Goal: Task Accomplishment & Management: Use online tool/utility

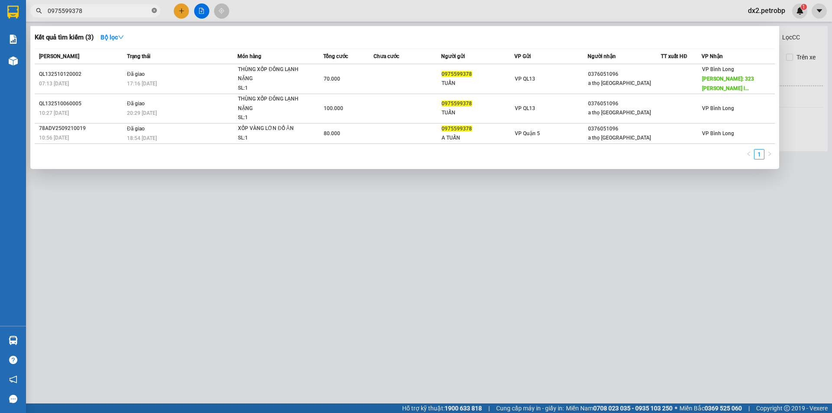
click at [154, 7] on span at bounding box center [154, 11] width 5 height 8
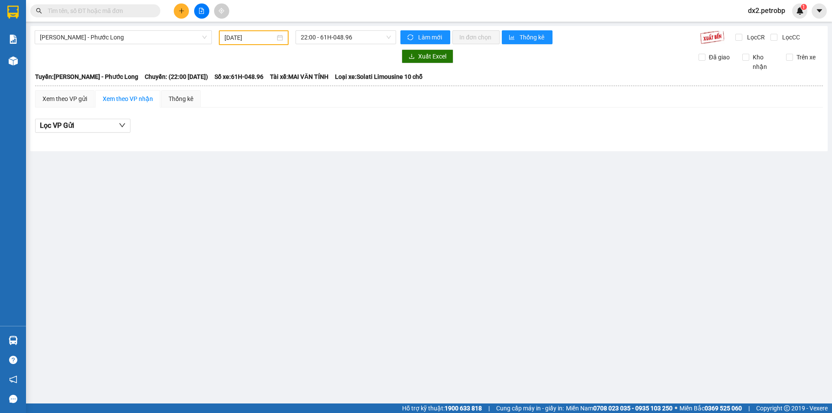
click at [143, 8] on input "text" at bounding box center [99, 11] width 102 height 10
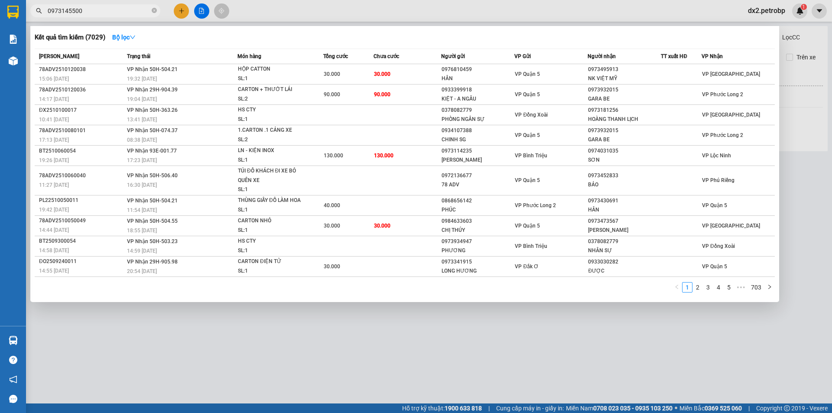
type input "0973145500"
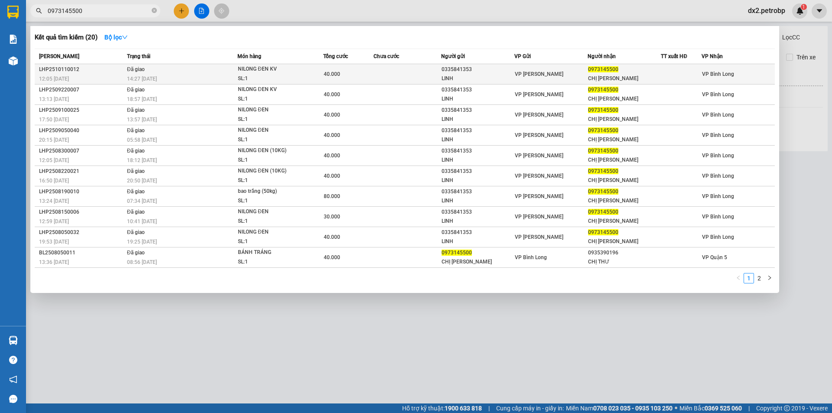
click at [279, 73] on div "NILONG ĐEN KV" at bounding box center [270, 70] width 65 height 10
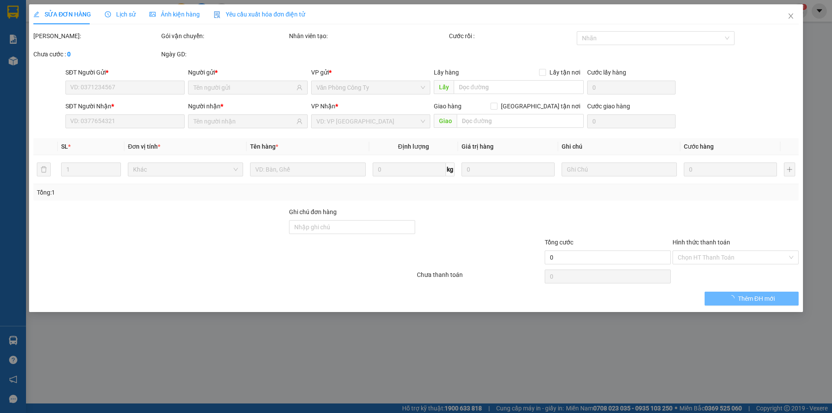
type input "0335841353"
type input "LINH"
type input "0973145500"
type input "CHỊ TRINH"
type input "40.000"
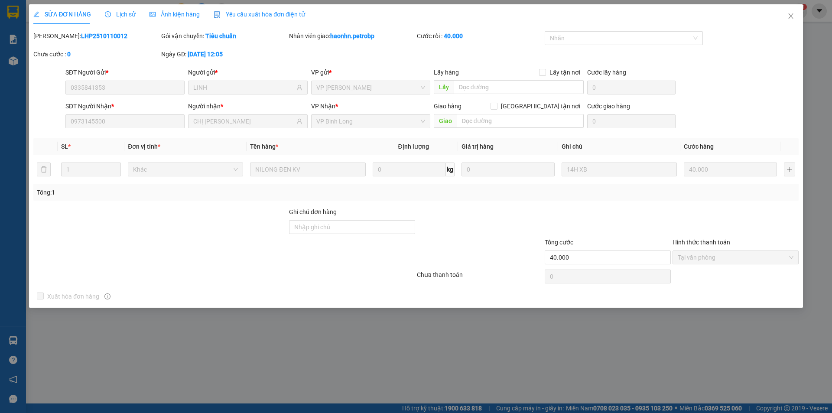
drag, startPoint x: 101, startPoint y: 35, endPoint x: 56, endPoint y: 39, distance: 44.9
click at [81, 39] on b "LHP2510110012" at bounding box center [104, 36] width 46 height 7
copy b "LHP2510110012"
click at [789, 14] on icon "close" at bounding box center [791, 16] width 7 height 7
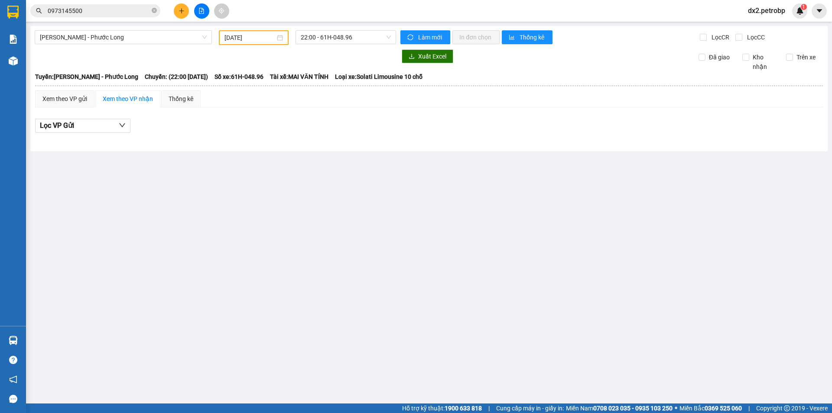
click at [282, 36] on div "12/10/2025" at bounding box center [254, 38] width 59 height 10
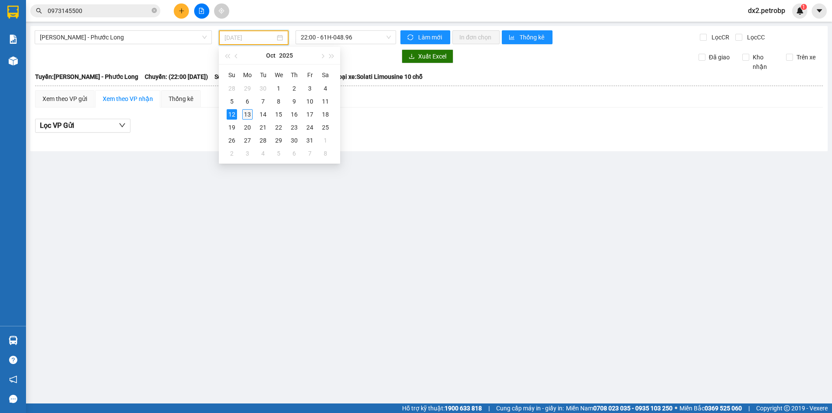
click at [245, 115] on div "13" at bounding box center [247, 114] width 10 height 10
type input "[DATE]"
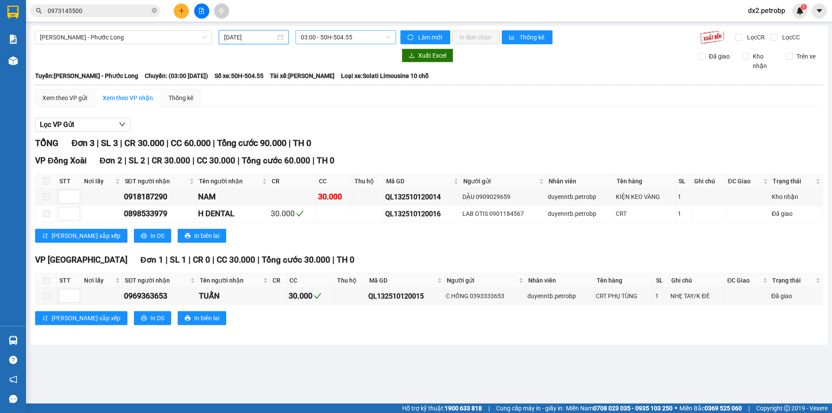
click at [386, 37] on span "03:00 - 50H-504.55" at bounding box center [346, 37] width 90 height 13
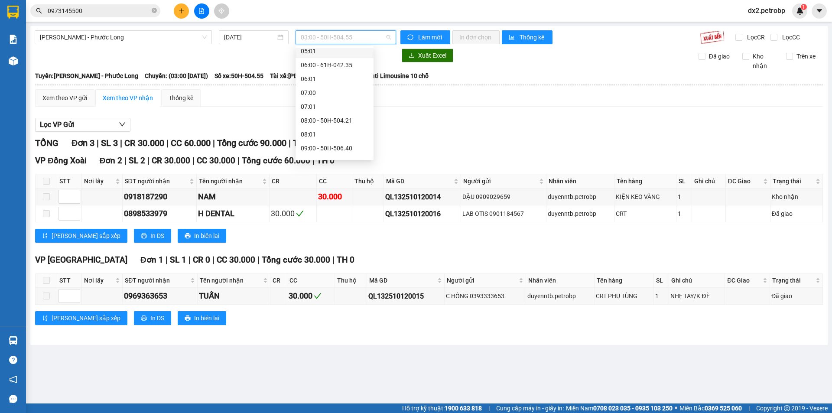
scroll to position [130, 0]
click at [333, 130] on div "09:05 - 50H-074.37" at bounding box center [335, 133] width 68 height 10
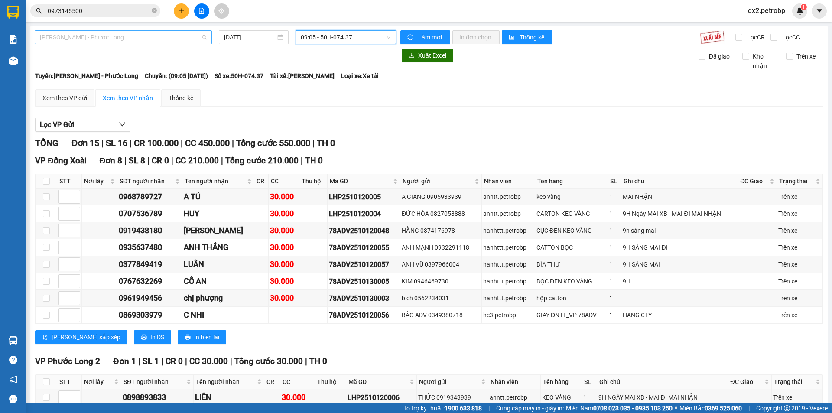
click at [164, 38] on span "Hồ Chí Minh - Phước Long" at bounding box center [123, 37] width 167 height 13
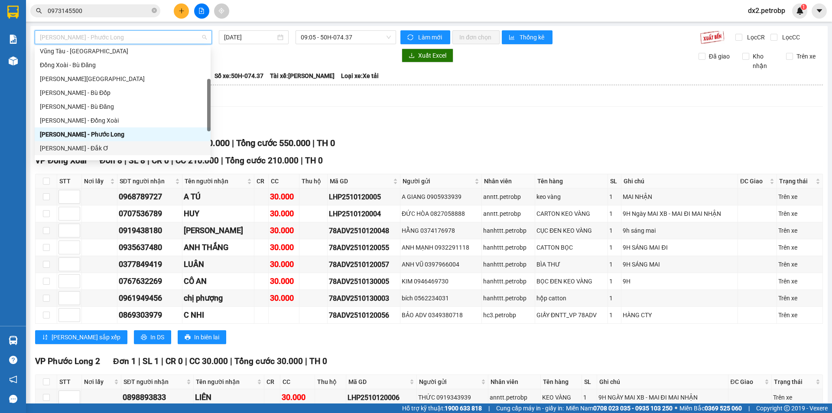
scroll to position [130, 0]
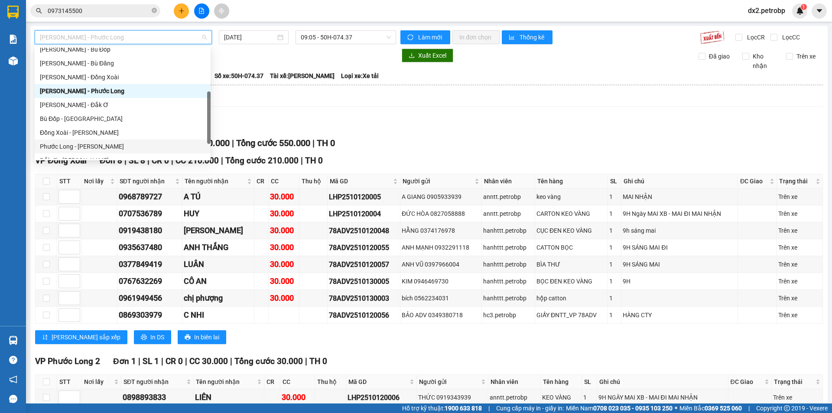
click at [90, 151] on div "Phước Long - Hồ Chí Minh" at bounding box center [123, 147] width 166 height 10
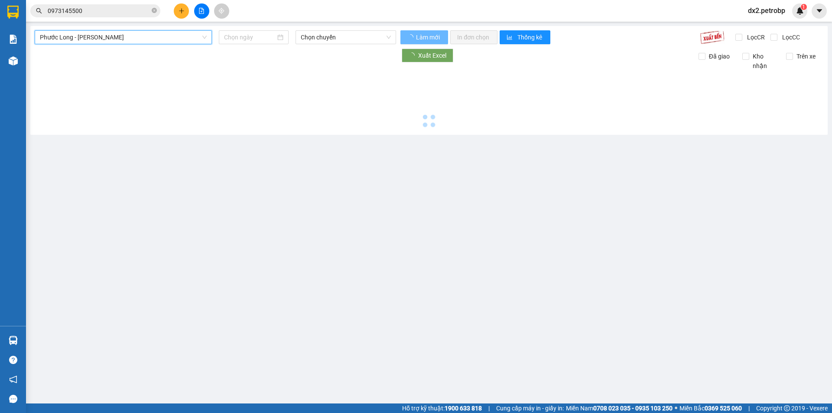
type input "[DATE]"
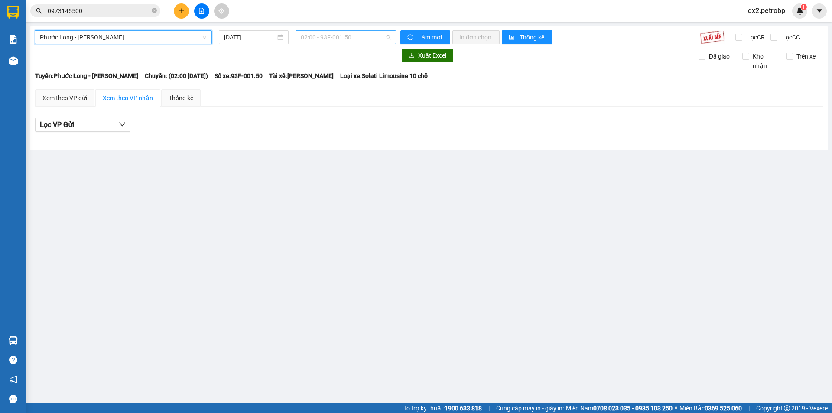
click at [388, 36] on span "02:00 - 93F-001.50" at bounding box center [346, 37] width 90 height 13
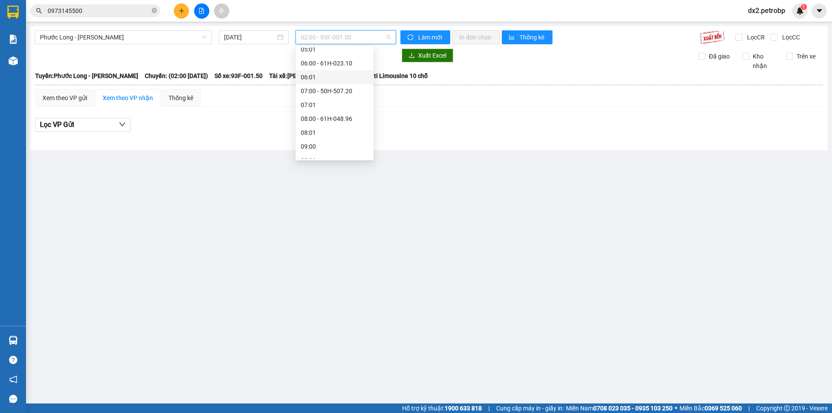
scroll to position [187, 0]
click at [337, 130] on div "09:05 - 50H-363.26" at bounding box center [335, 131] width 68 height 10
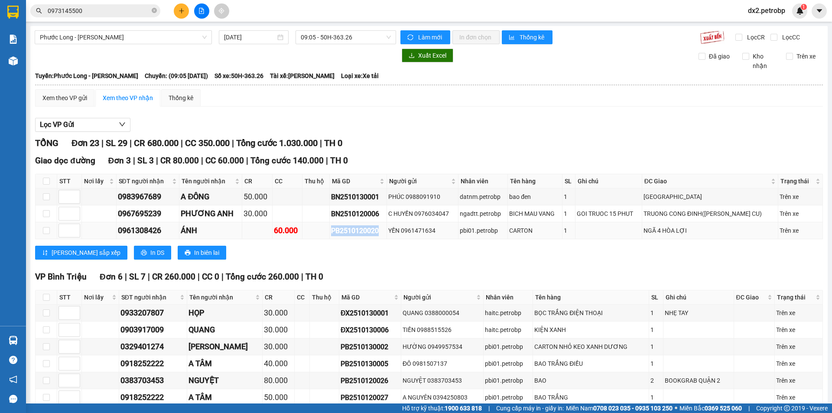
drag, startPoint x: 385, startPoint y: 232, endPoint x: 336, endPoint y: 233, distance: 48.1
click at [336, 233] on td "PB2510120020" at bounding box center [358, 230] width 57 height 17
copy div "PB2510120020"
click at [156, 11] on icon "close-circle" at bounding box center [154, 10] width 5 height 5
click at [117, 9] on input "text" at bounding box center [99, 11] width 102 height 10
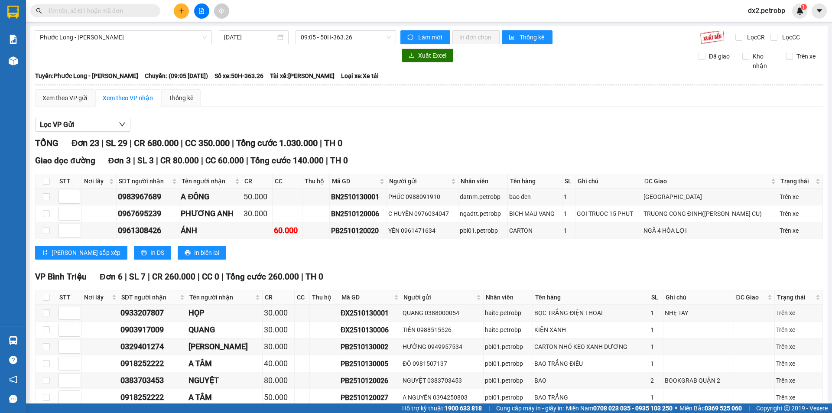
paste input "PB2510120020"
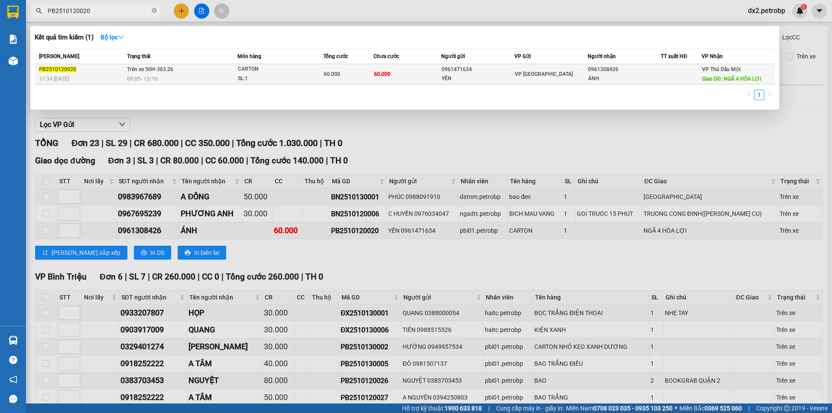
type input "PB2510120020"
click at [287, 77] on div "SL: 1" at bounding box center [270, 79] width 65 height 10
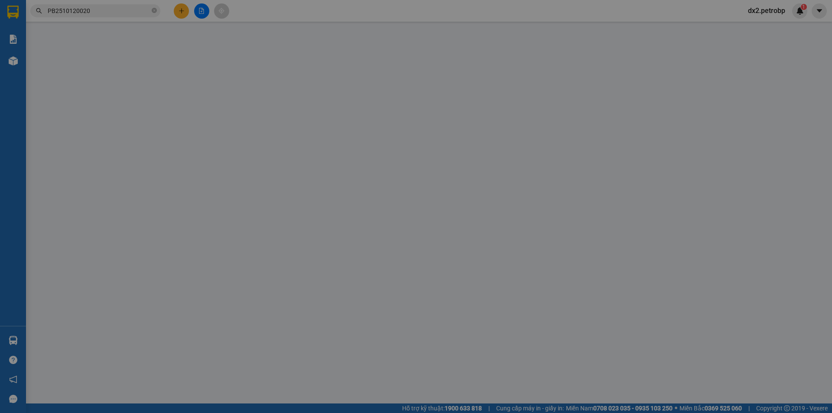
type input "0961471634"
type input "YẾN"
type input "0961308426"
type input "ÁNH"
type input "NGÃ 4 HÒA LỢI"
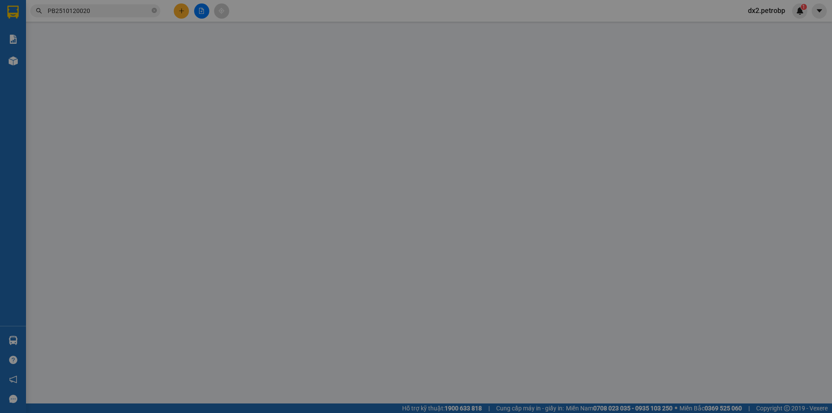
type input "60.000"
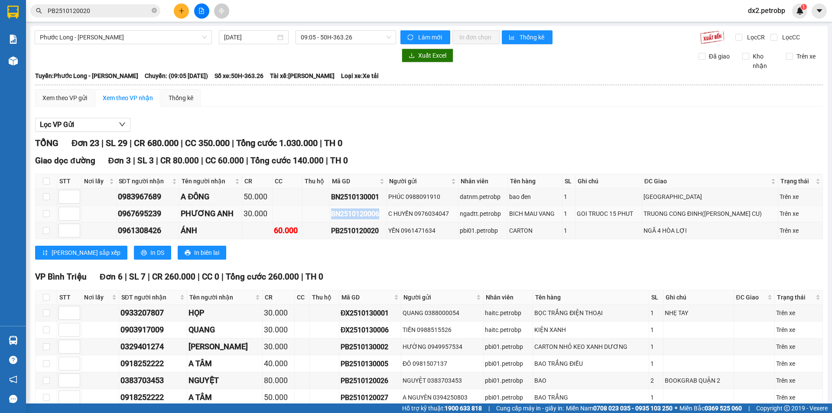
drag, startPoint x: 386, startPoint y: 212, endPoint x: 335, endPoint y: 214, distance: 51.2
click at [335, 214] on tr "0967695239 PHƯƠNG ANH 30.000 BN2510120006 C HUYỀN 0976034047 ngadtt.petrobp BIC…" at bounding box center [430, 213] width 788 height 17
copy div "BN2510120006"
click at [154, 11] on icon "close-circle" at bounding box center [154, 10] width 5 height 5
click at [131, 7] on input "text" at bounding box center [99, 11] width 102 height 10
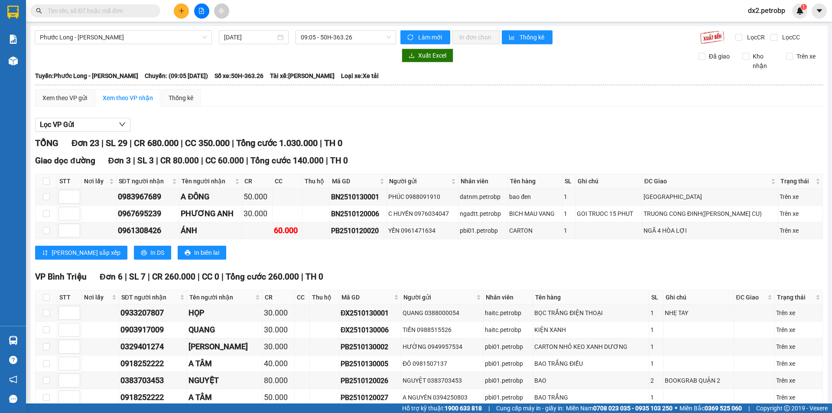
paste input "BN2510120006"
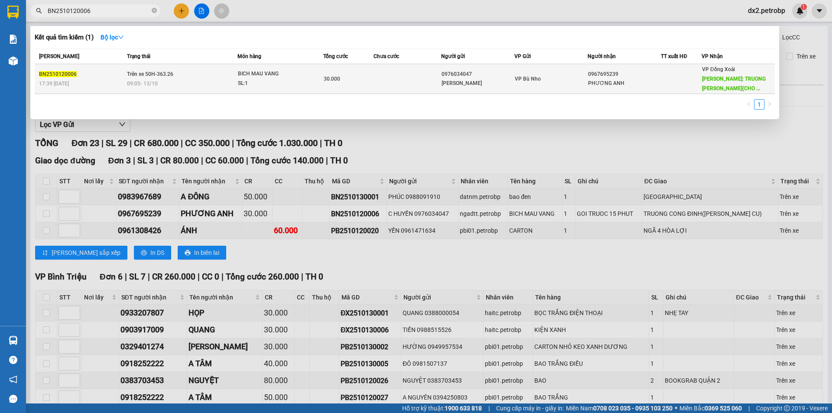
type input "BN2510120006"
click at [275, 74] on div "BICH MAU VANG" at bounding box center [270, 74] width 65 height 10
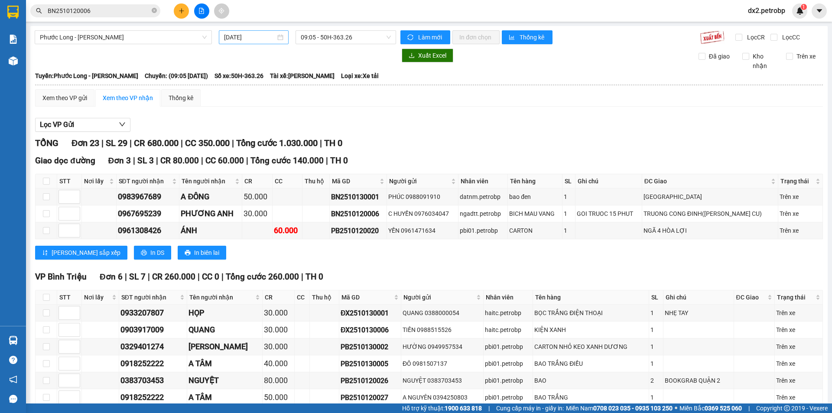
click at [279, 37] on div "[DATE]" at bounding box center [253, 38] width 59 height 10
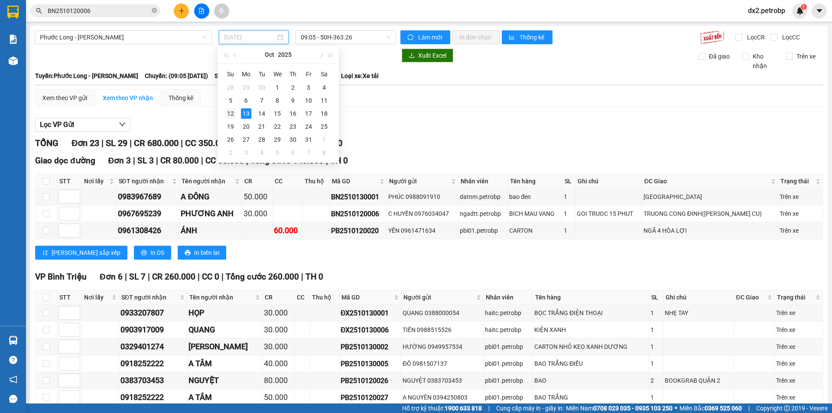
click at [232, 112] on div "12" at bounding box center [230, 113] width 10 height 10
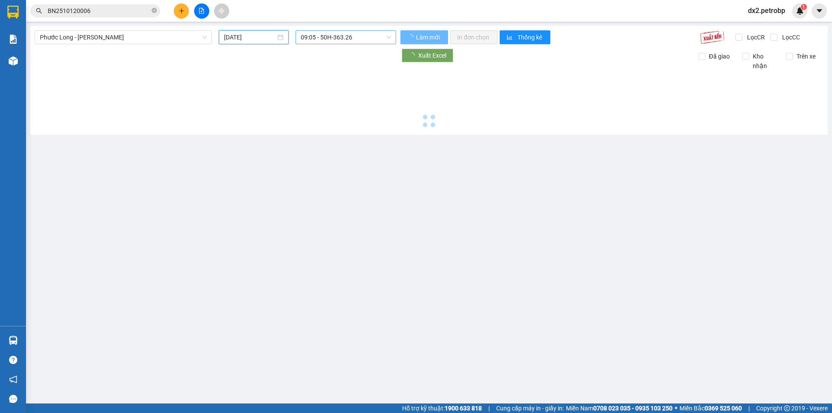
click at [390, 34] on div "09:05 - 50H-363.26" at bounding box center [346, 37] width 101 height 14
type input "12/10/2025"
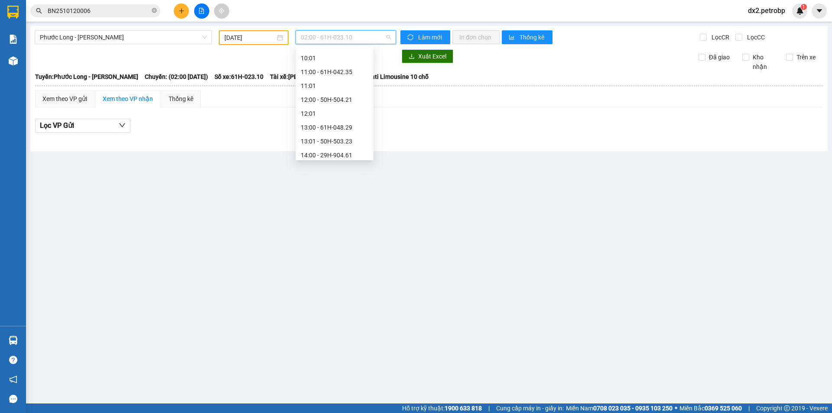
scroll to position [217, 0]
click at [341, 72] on div "09:05 - 93H-020.96" at bounding box center [335, 74] width 68 height 10
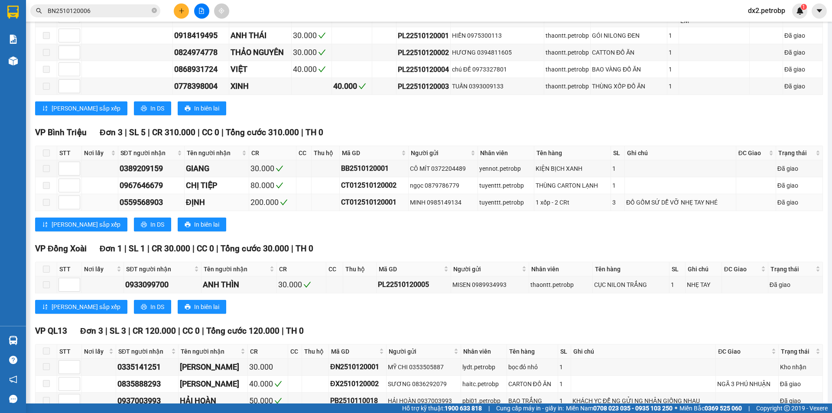
scroll to position [464, 0]
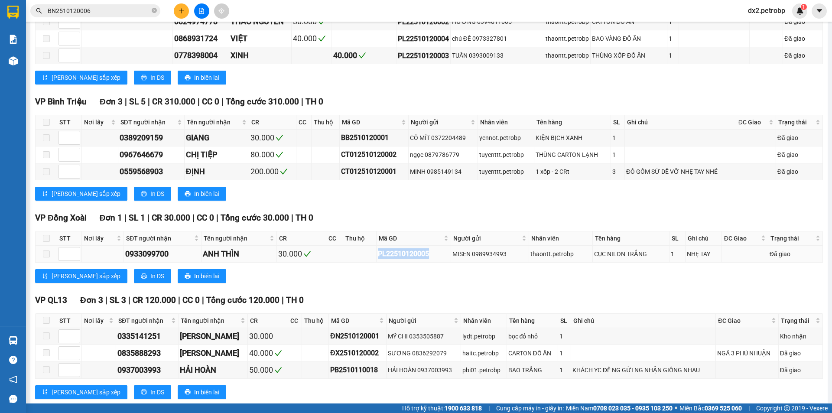
drag, startPoint x: 426, startPoint y: 234, endPoint x: 369, endPoint y: 236, distance: 56.4
click at [369, 246] on tr "0933099700 ANH THÌN 30.000 PL22510120005 MISEN 0989934993 thaontt.petrobp CỤC N…" at bounding box center [430, 254] width 788 height 17
copy div "PL22510120005"
click at [155, 10] on icon "close-circle" at bounding box center [154, 10] width 5 height 5
click at [109, 5] on span at bounding box center [95, 10] width 130 height 13
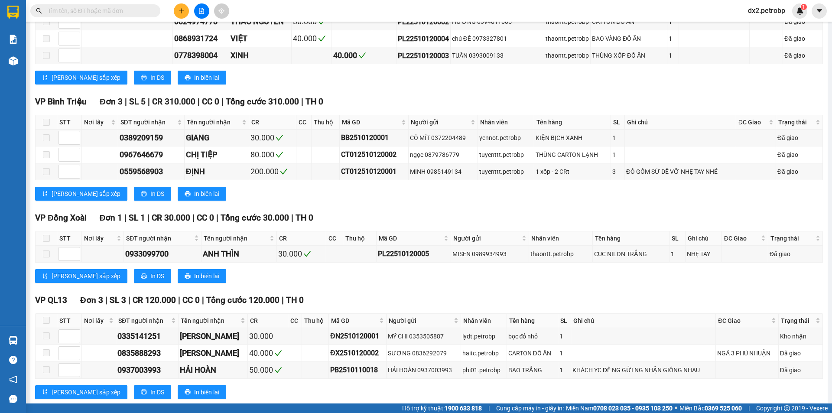
click at [108, 6] on input "text" at bounding box center [99, 11] width 102 height 10
paste input "PL22510120005"
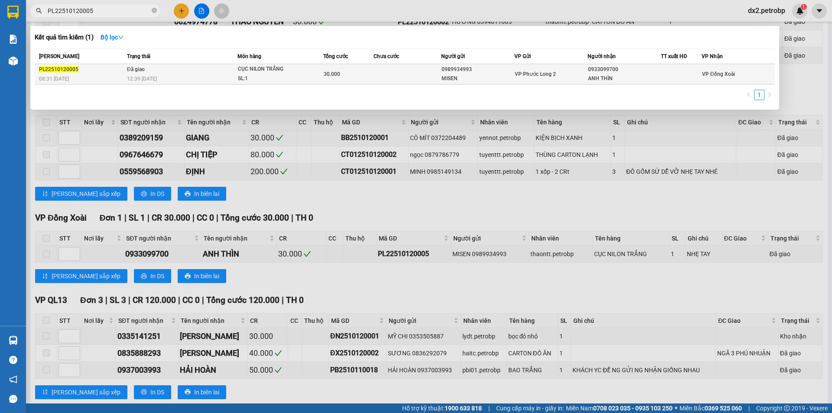
type input "PL22510120005"
click at [290, 74] on div "SL: 1" at bounding box center [270, 79] width 65 height 10
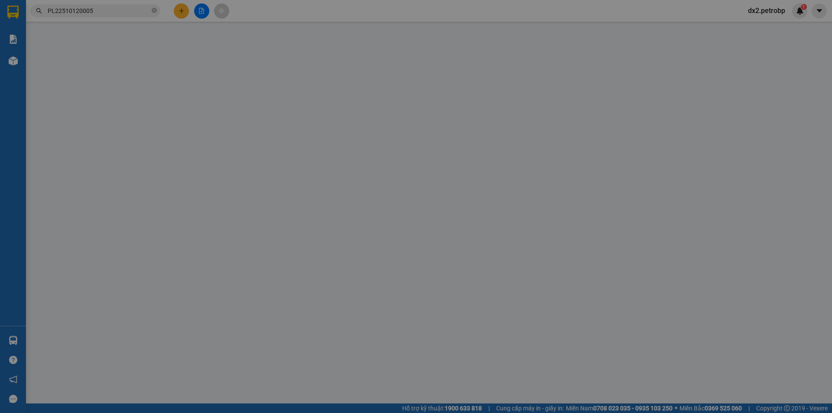
type input "0989934993"
type input "MISEN"
type input "0933099700"
type input "ANH THÌN"
type input "30.000"
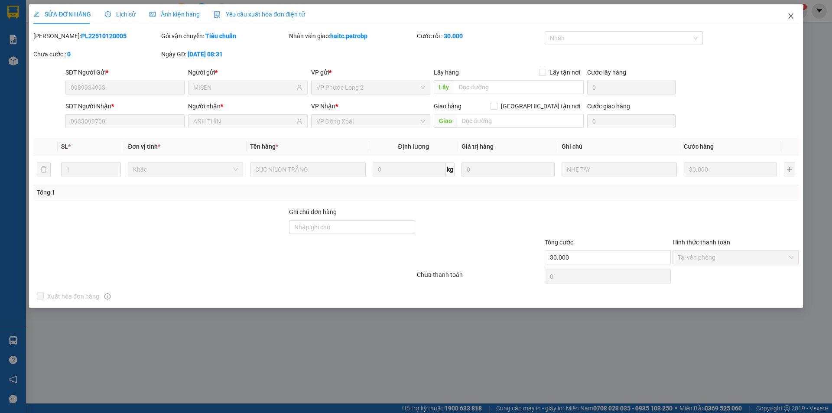
click at [791, 17] on icon "close" at bounding box center [791, 15] width 5 height 5
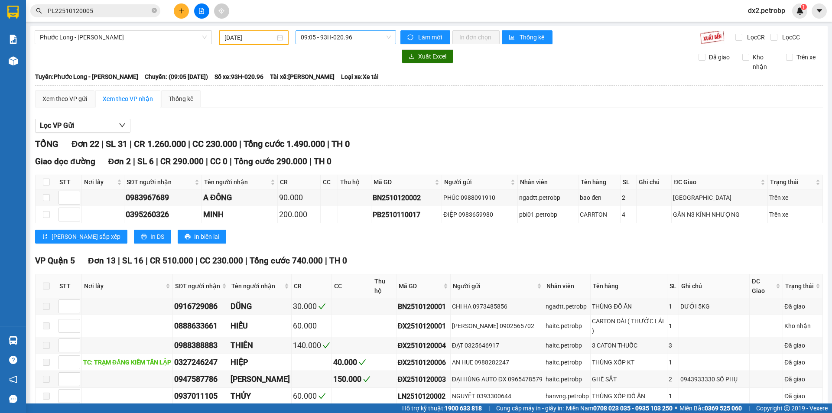
click at [386, 37] on span "09:05 - 93H-020.96" at bounding box center [346, 37] width 90 height 13
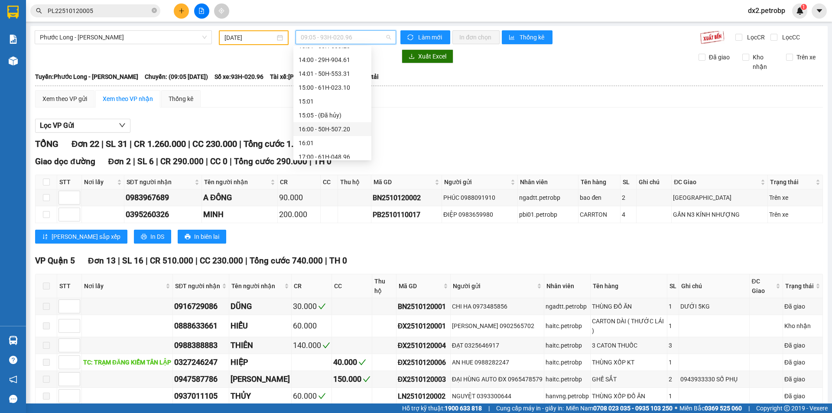
scroll to position [399, 0]
click at [346, 151] on div "17:05 (TC) - 50H-074.37" at bounding box center [333, 155] width 68 height 10
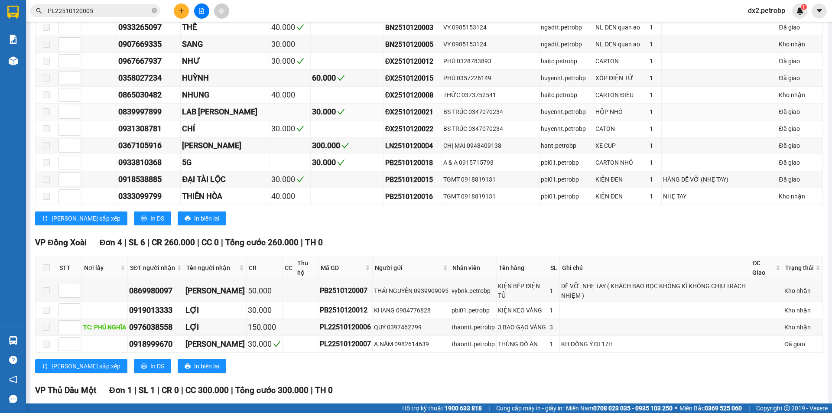
scroll to position [347, 0]
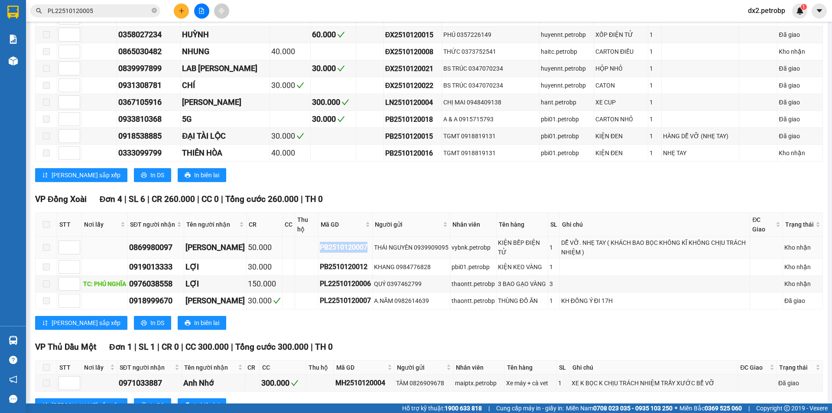
drag, startPoint x: 359, startPoint y: 247, endPoint x: 300, endPoint y: 255, distance: 59.1
click at [300, 255] on tr "0869980097 ANH LINH 50.000 PB2510120007 THÁI NGUYÊN 0939909095 vybnk.petrobp KI…" at bounding box center [430, 248] width 788 height 22
copy div "PB2510120007"
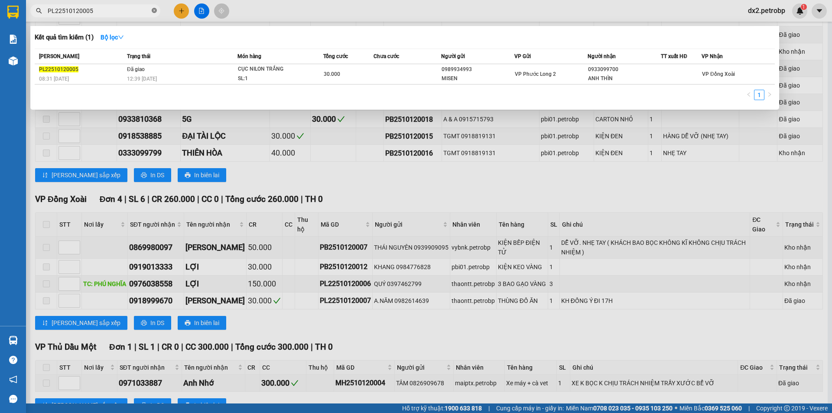
click at [154, 10] on icon "close-circle" at bounding box center [154, 10] width 5 height 5
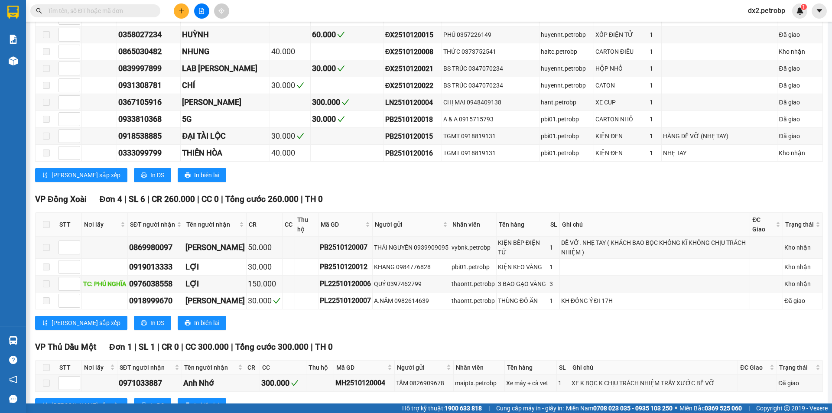
click at [121, 7] on input "text" at bounding box center [99, 11] width 102 height 10
paste input "PB2510120007"
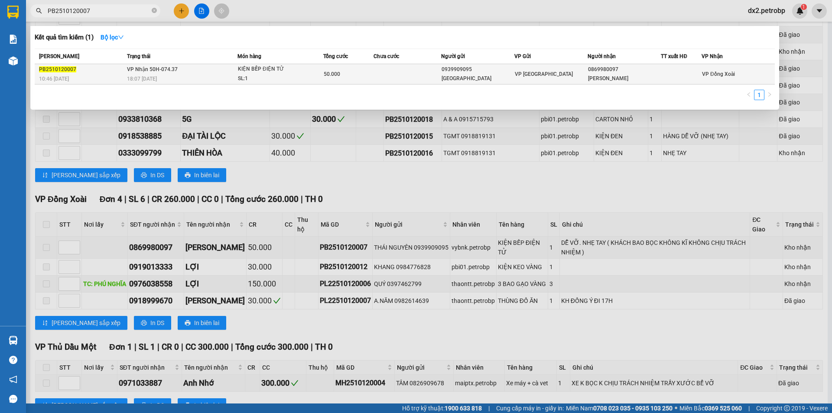
type input "PB2510120007"
click at [157, 76] on span "18:07 - 12/10" at bounding box center [142, 79] width 30 height 6
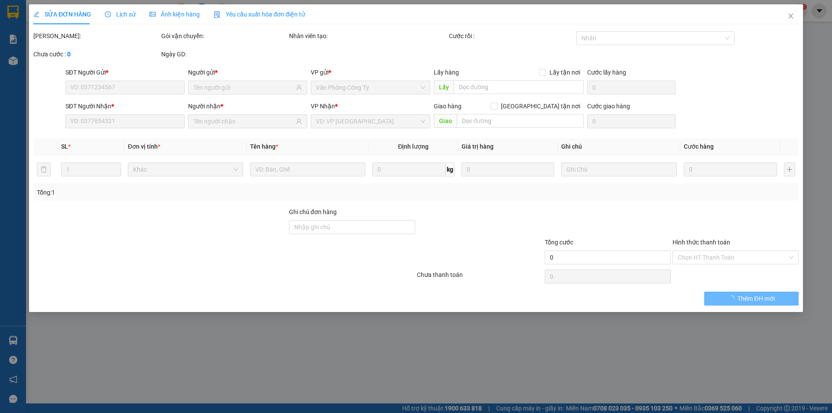
type input "0939909095"
type input "THÁI NGUYÊN"
type input "0869980097"
type input "ANH LINH"
type input "50.000"
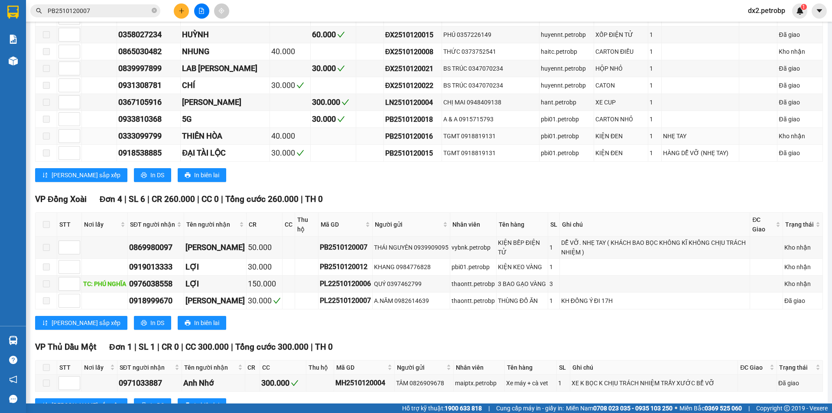
scroll to position [390, 0]
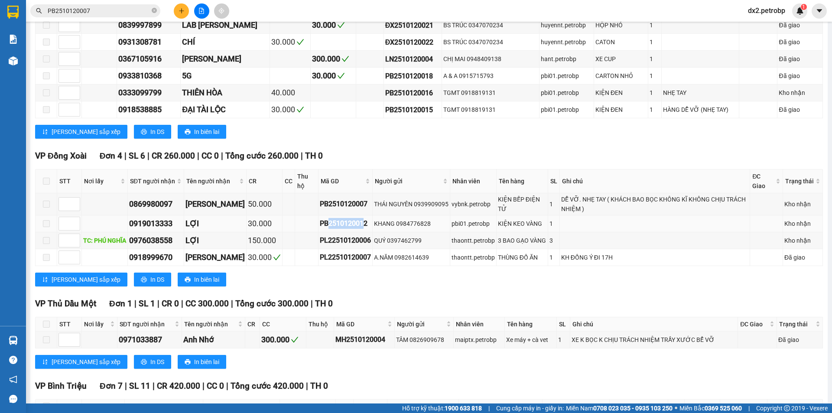
drag, startPoint x: 357, startPoint y: 223, endPoint x: 317, endPoint y: 226, distance: 40.0
click at [320, 226] on div "PB2510120012" at bounding box center [345, 223] width 51 height 11
click at [390, 242] on div "QUÝ 0397462799" at bounding box center [411, 241] width 75 height 10
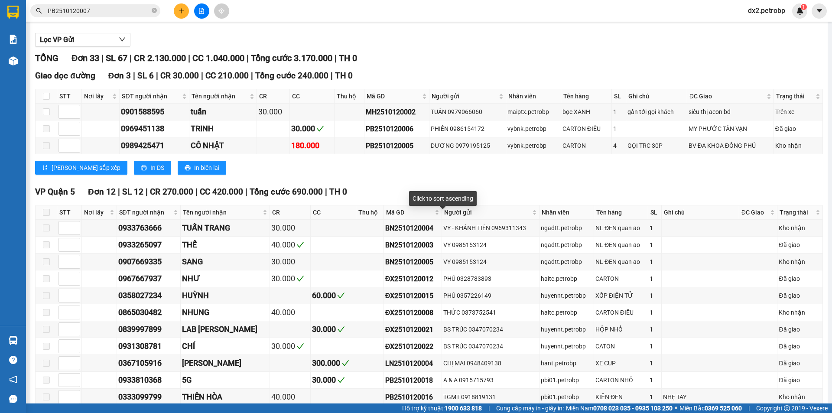
scroll to position [0, 0]
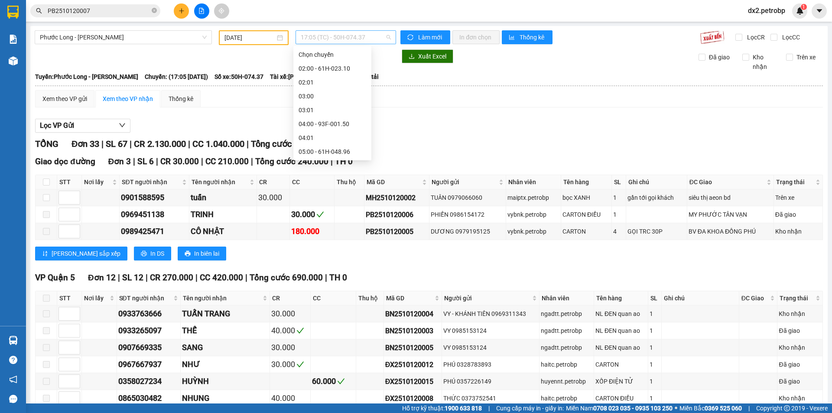
click at [382, 38] on span "17:05 (TC) - 50H-074.37" at bounding box center [346, 37] width 90 height 13
click at [280, 38] on div "12/10/2025" at bounding box center [254, 38] width 59 height 10
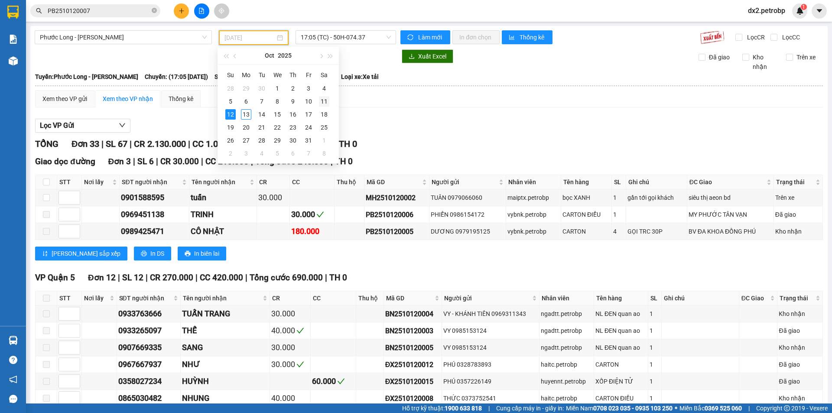
click at [325, 104] on div "11" at bounding box center [324, 101] width 10 height 10
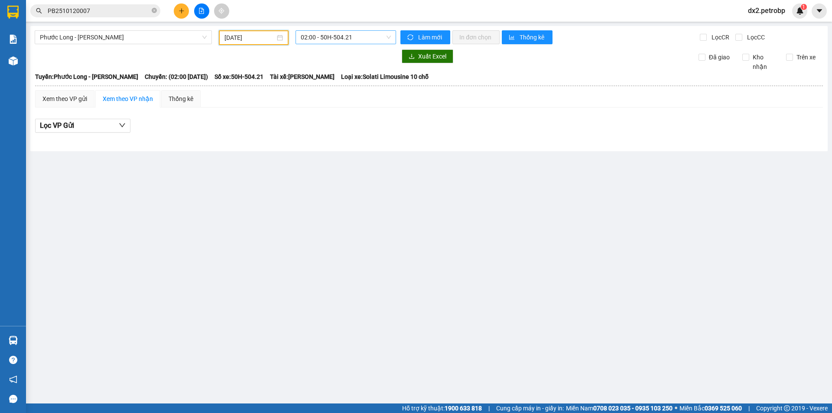
scroll to position [14, 0]
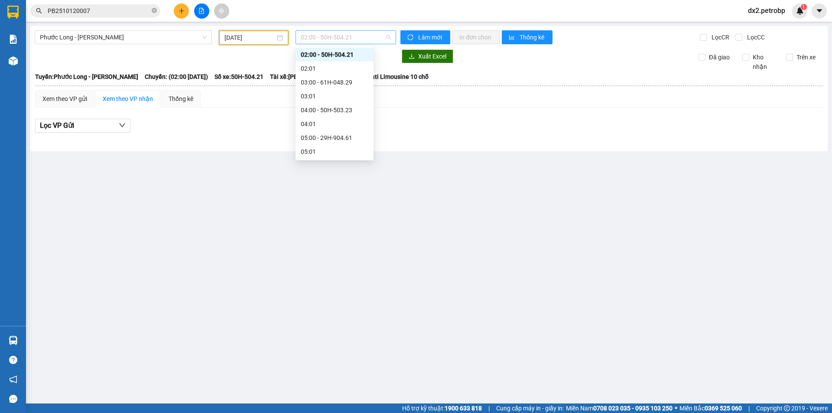
click at [382, 36] on span "02:00 - 50H-504.21" at bounding box center [346, 37] width 90 height 13
click at [341, 116] on div "09:05 - 93H-020.96" at bounding box center [335, 117] width 68 height 10
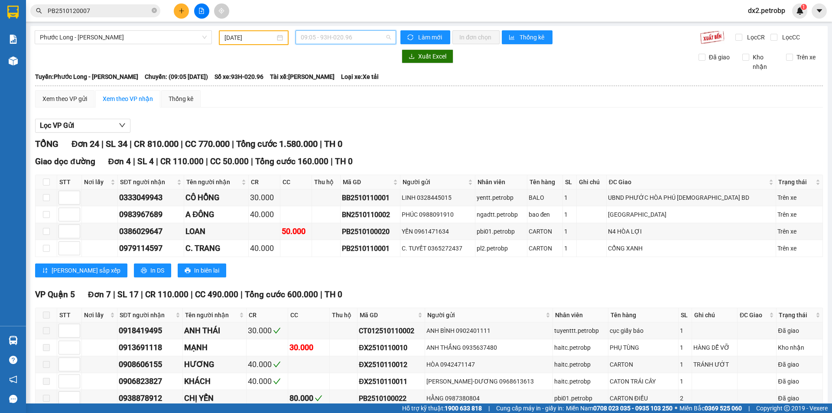
click at [386, 39] on span "09:05 - 93H-020.96" at bounding box center [346, 37] width 90 height 13
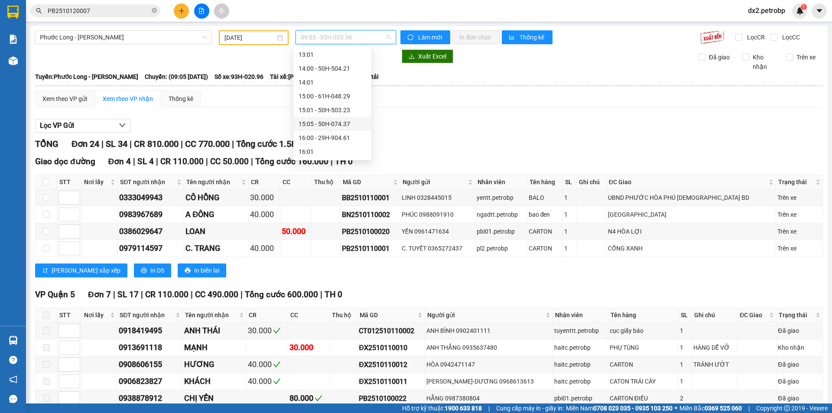
click at [338, 121] on div "15:05 - 50H-074.37" at bounding box center [333, 124] width 68 height 10
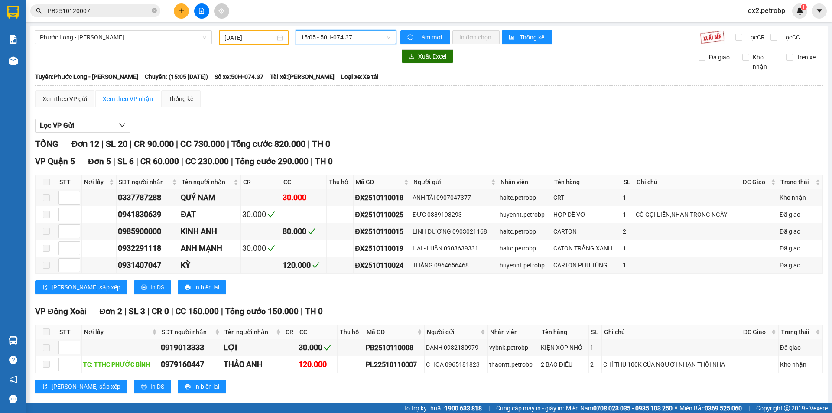
click at [378, 36] on span "15:05 - 50H-074.37" at bounding box center [346, 37] width 90 height 13
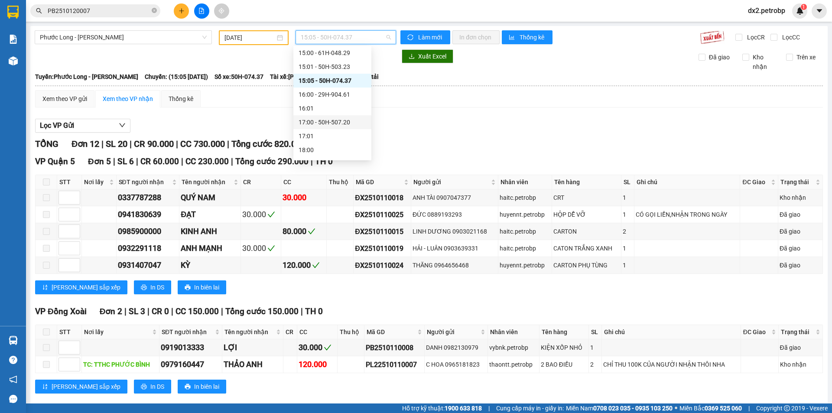
scroll to position [447, 0]
click at [337, 133] on div "18:05 - 50H-363.26" at bounding box center [333, 135] width 68 height 10
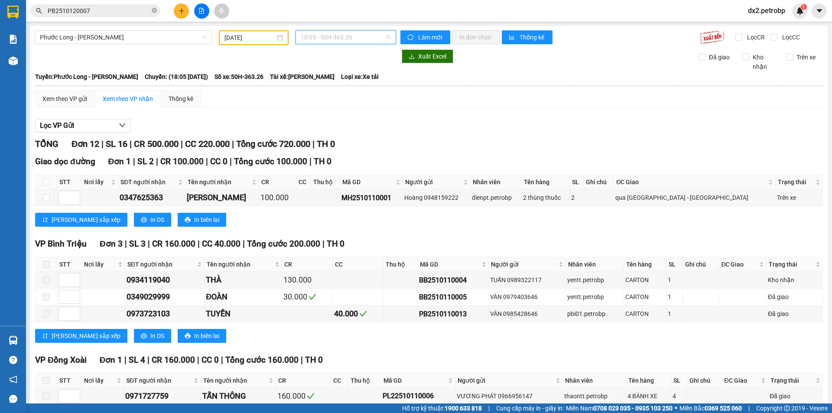
click at [388, 36] on span "18:05 - 50H-363.26" at bounding box center [346, 37] width 90 height 13
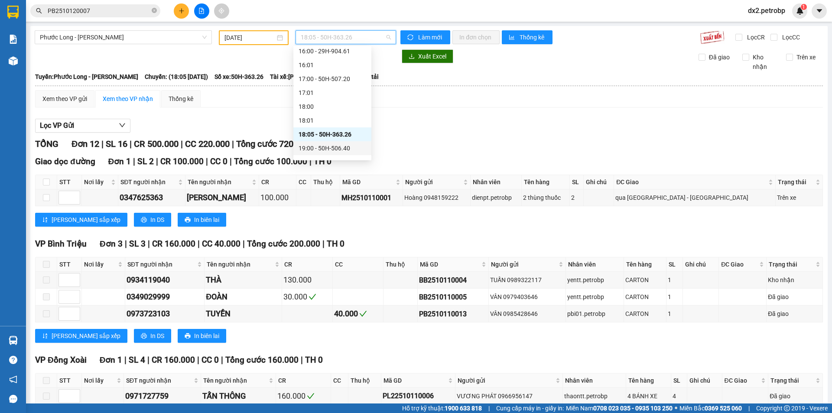
scroll to position [458, 0]
click at [254, 31] on div "11/10/2025" at bounding box center [254, 37] width 70 height 15
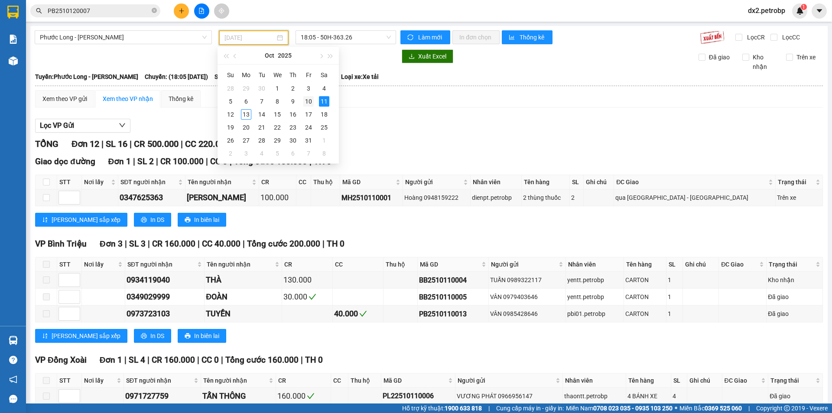
click at [309, 100] on div "10" at bounding box center [308, 101] width 10 height 10
type input "10/10/2025"
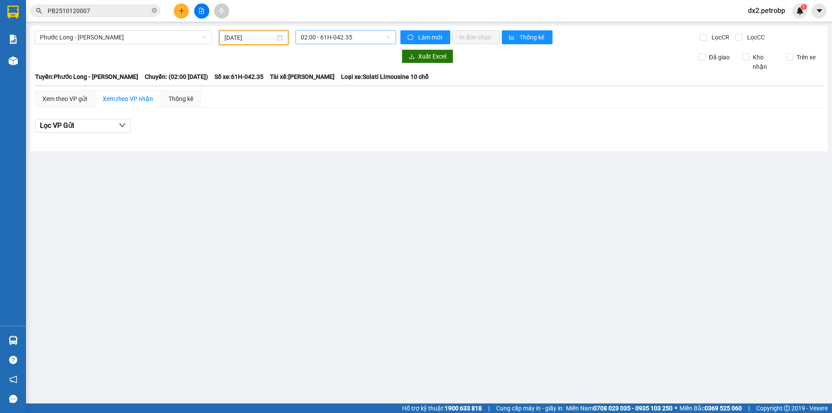
click at [388, 37] on span "02:00 - 61H-042.35" at bounding box center [346, 37] width 90 height 13
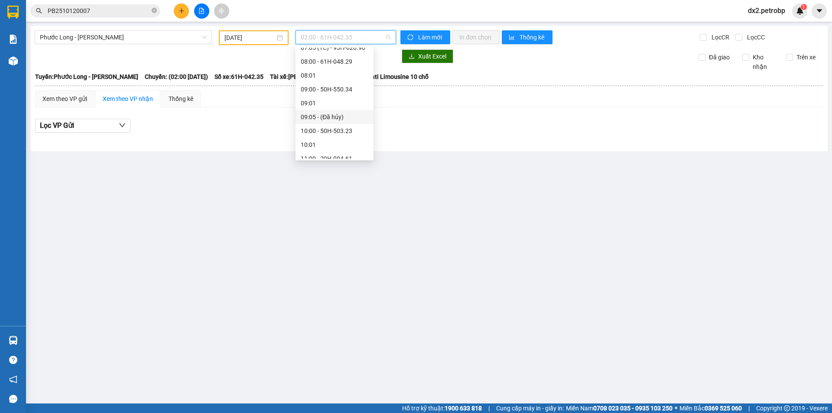
scroll to position [144, 0]
click at [349, 89] on div "07:05 (TC) - 93H-020.96" at bounding box center [335, 91] width 68 height 10
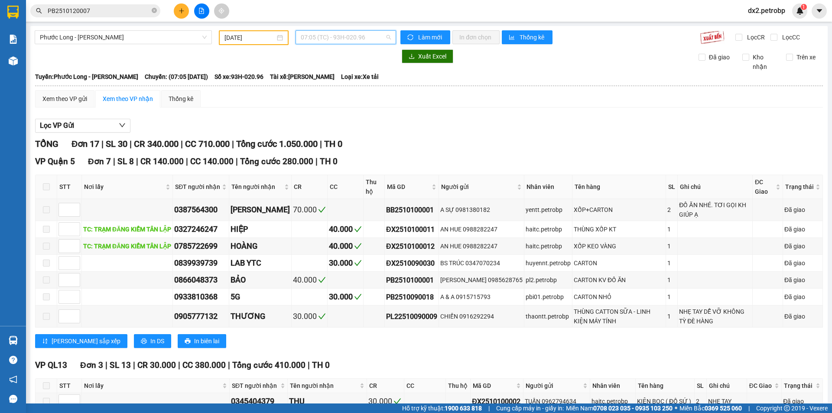
click at [383, 40] on span "07:05 (TC) - 93H-020.96" at bounding box center [346, 37] width 90 height 13
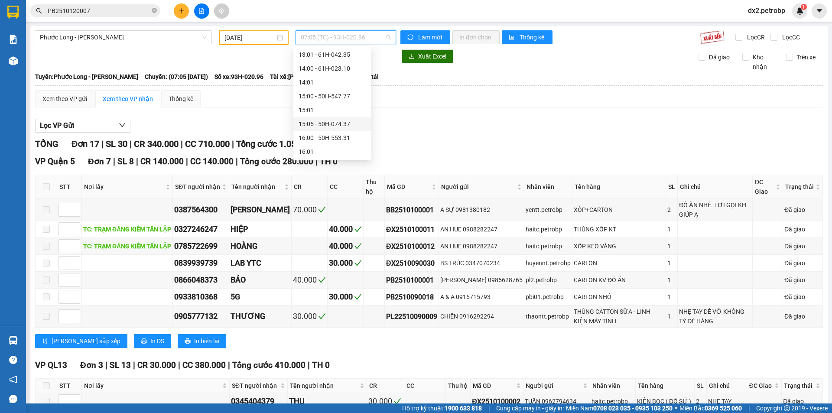
click at [347, 120] on div "15:05 - 50H-074.37" at bounding box center [333, 124] width 68 height 10
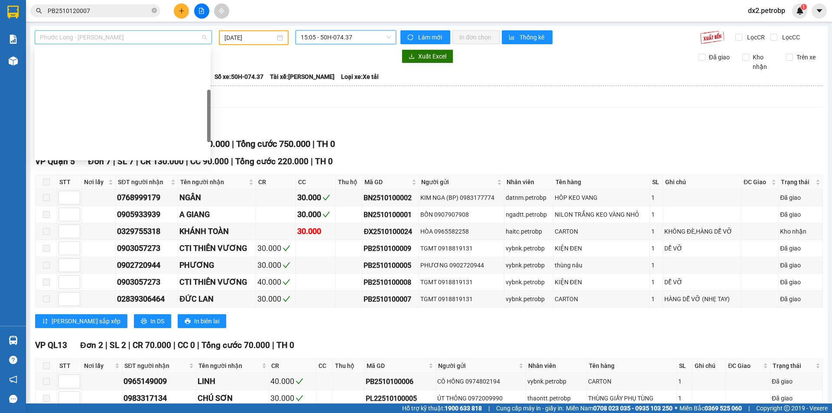
click at [143, 41] on span "Phước Long - Hồ Chí Minh" at bounding box center [123, 37] width 167 height 13
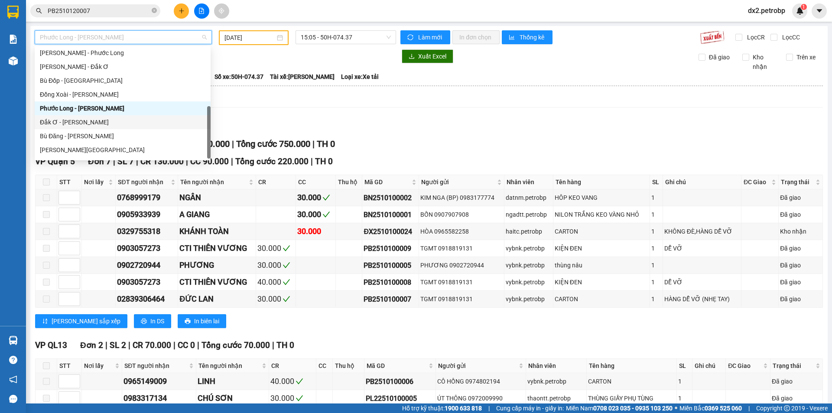
scroll to position [180, 0]
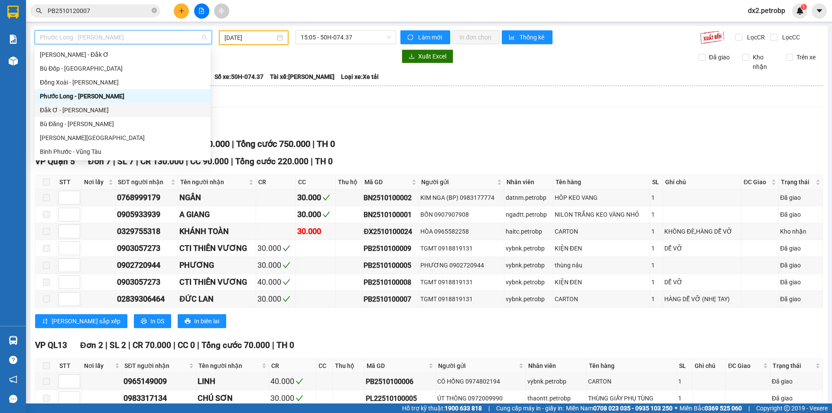
click at [49, 107] on div "Đắk Ơ - [PERSON_NAME]" at bounding box center [123, 110] width 166 height 10
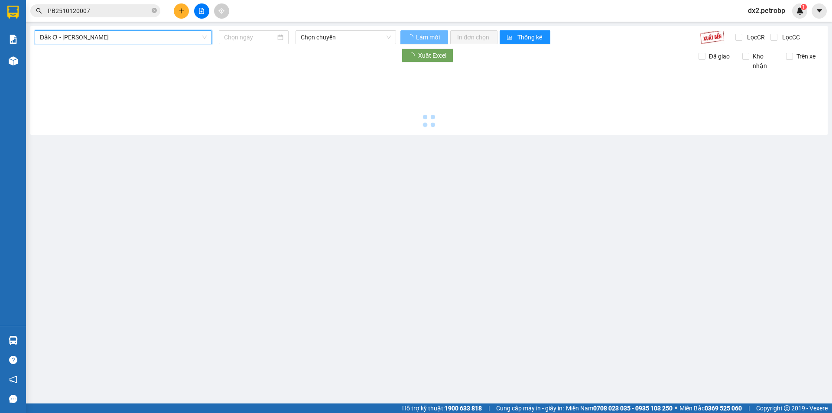
type input "[DATE]"
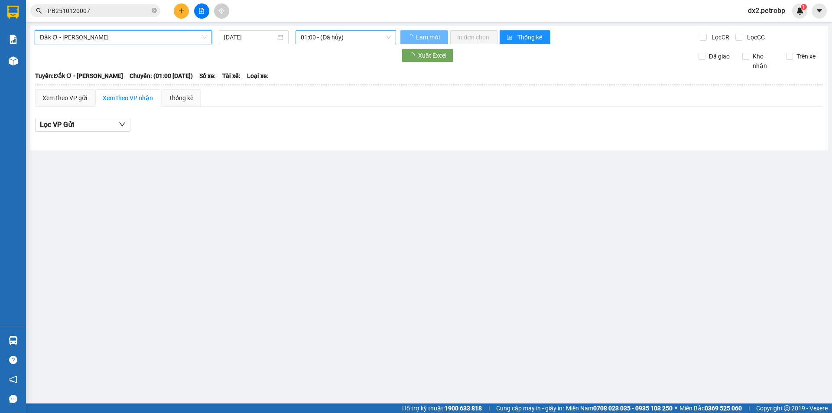
click at [366, 36] on span "01:00 - (Đã hủy)" at bounding box center [346, 37] width 90 height 13
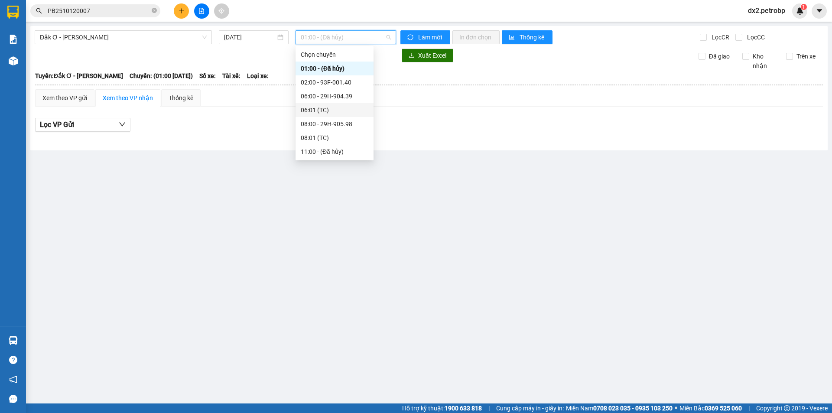
click at [226, 125] on div "Lọc VP Gửi" at bounding box center [429, 125] width 788 height 14
